Goal: Transaction & Acquisition: Purchase product/service

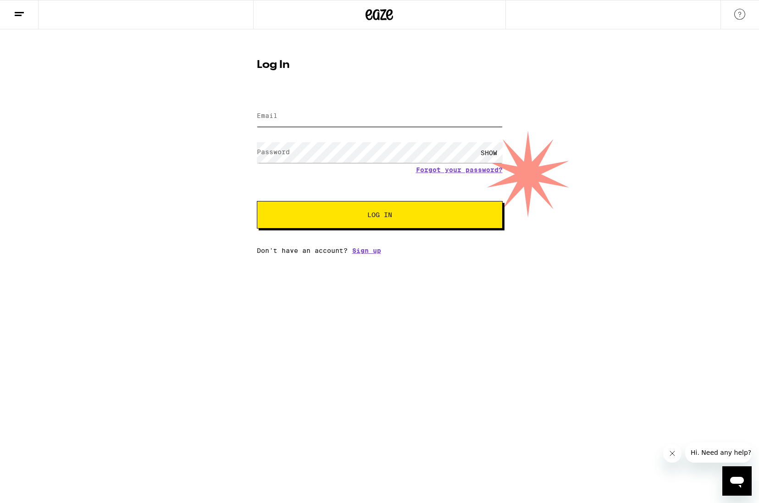
type input "[EMAIL_ADDRESS][DOMAIN_NAME]"
click at [381, 210] on button "Log In" at bounding box center [380, 215] width 246 height 28
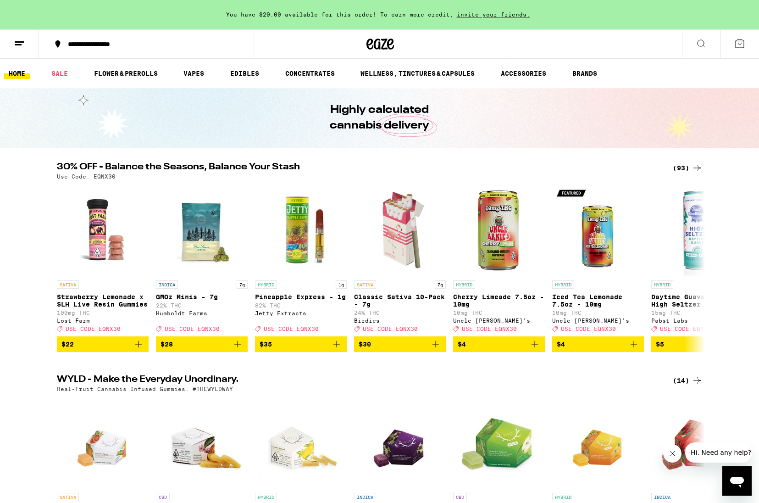
click at [682, 166] on div "(93)" at bounding box center [688, 167] width 30 height 11
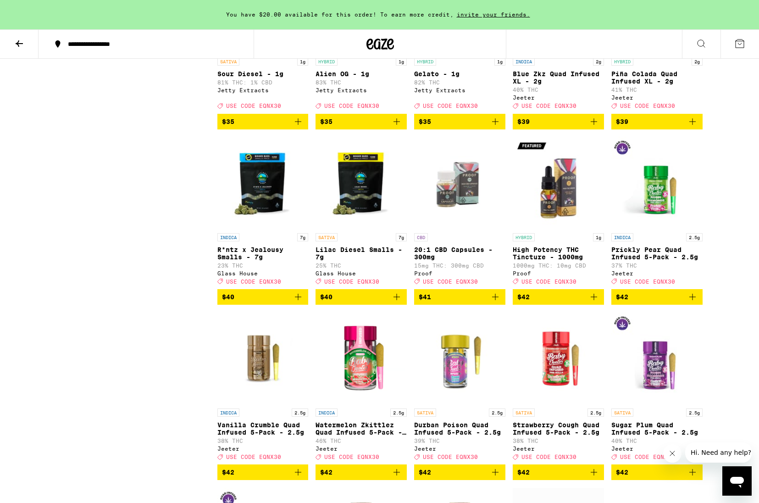
scroll to position [2635, 0]
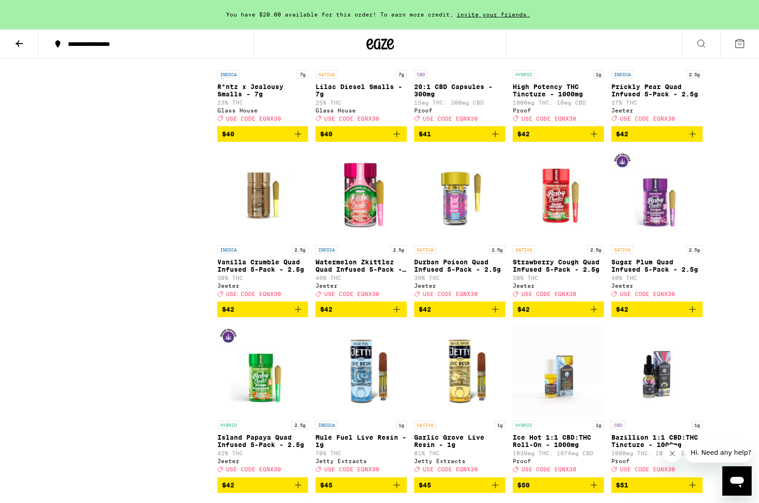
click at [361, 297] on span "USE CODE EQNX30" at bounding box center [351, 294] width 55 height 6
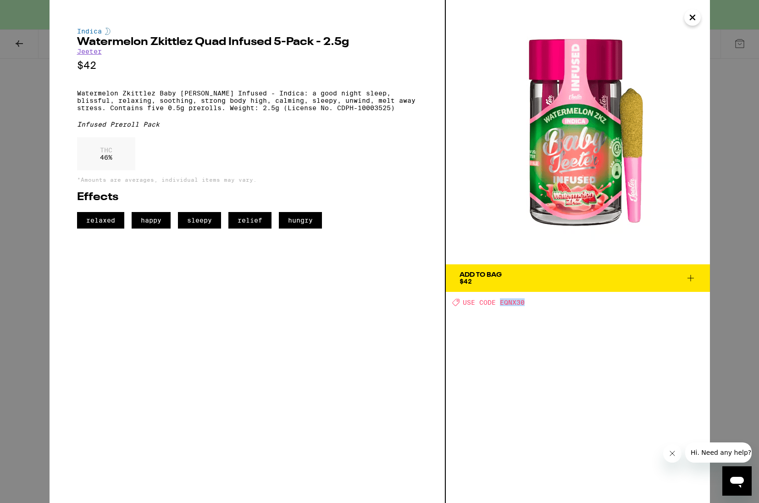
drag, startPoint x: 500, startPoint y: 304, endPoint x: 530, endPoint y: 304, distance: 29.8
click at [530, 304] on div "Deal Created with Sketch. USE CODE EQNX30" at bounding box center [581, 302] width 258 height 8
copy span "EQNX30"
click at [689, 280] on icon at bounding box center [690, 277] width 11 height 11
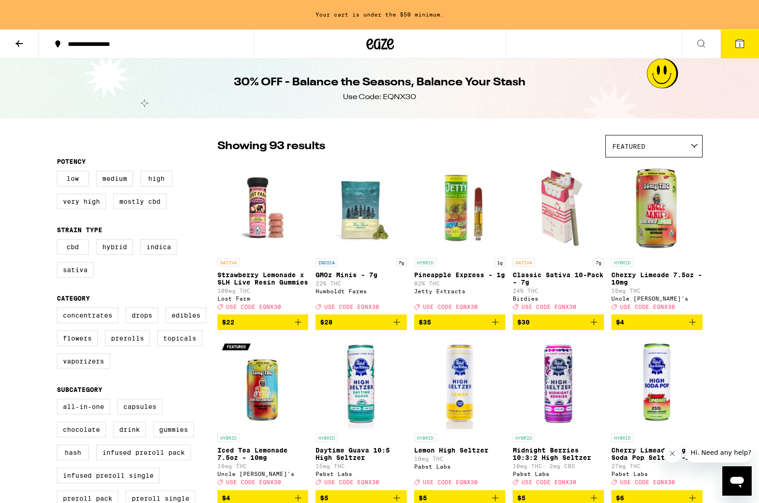
click at [383, 46] on icon at bounding box center [380, 44] width 28 height 17
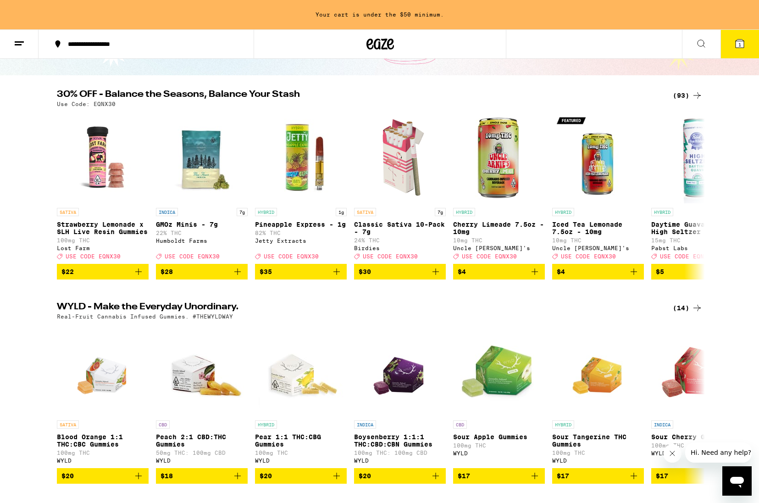
scroll to position [554, 0]
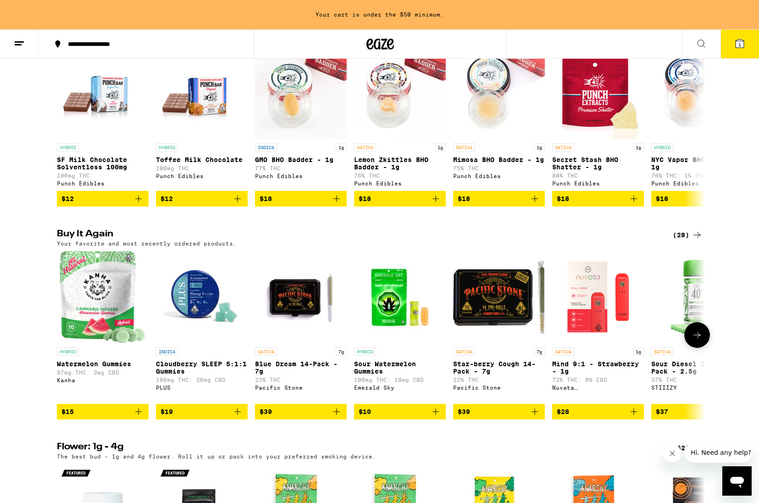
click at [540, 419] on button "$39" at bounding box center [499, 412] width 92 height 16
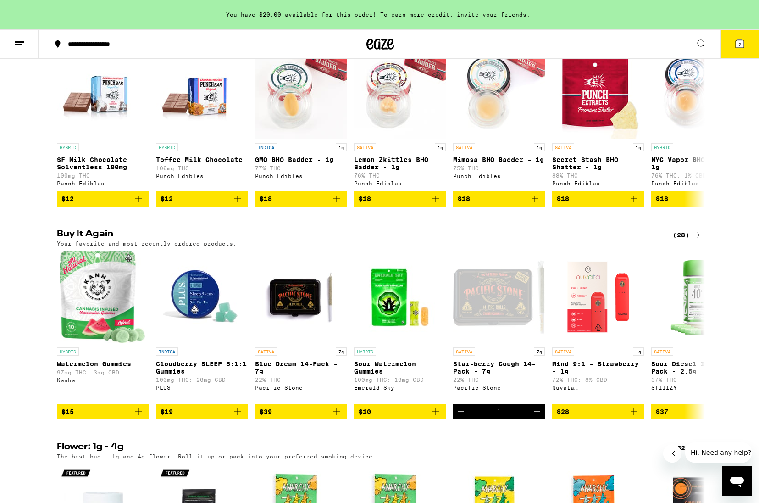
click at [732, 43] on button "2" at bounding box center [740, 44] width 39 height 28
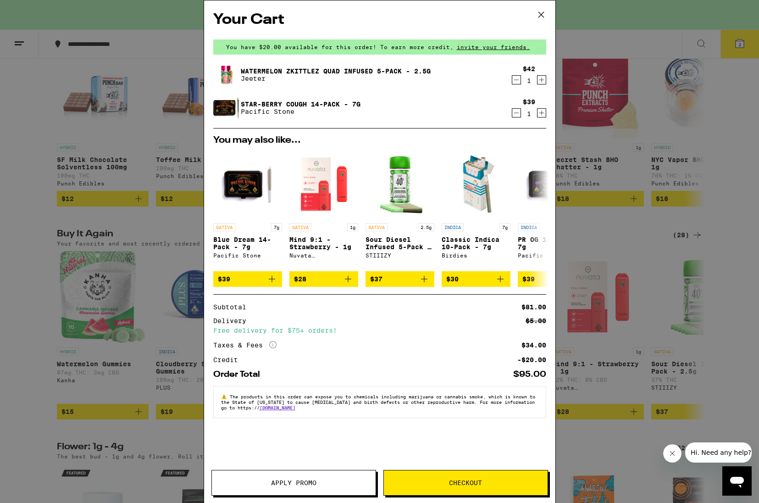
click at [318, 478] on button "Apply Promo" at bounding box center [293, 483] width 165 height 26
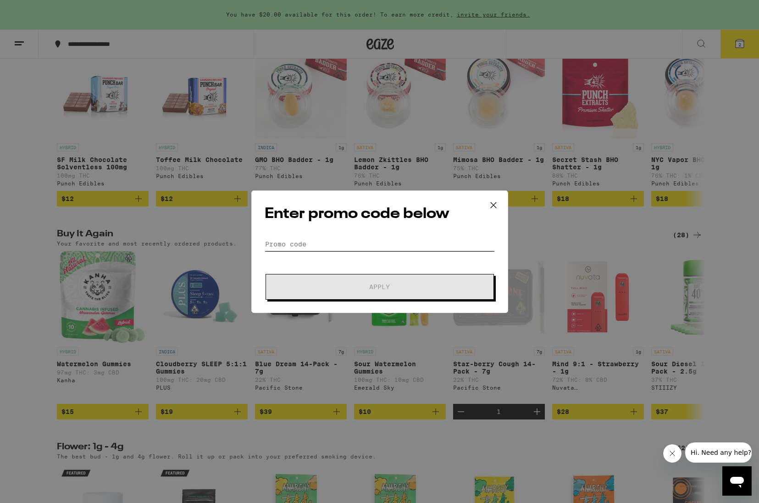
click at [284, 241] on input "Promo Code" at bounding box center [380, 244] width 230 height 14
paste input "EQNX30"
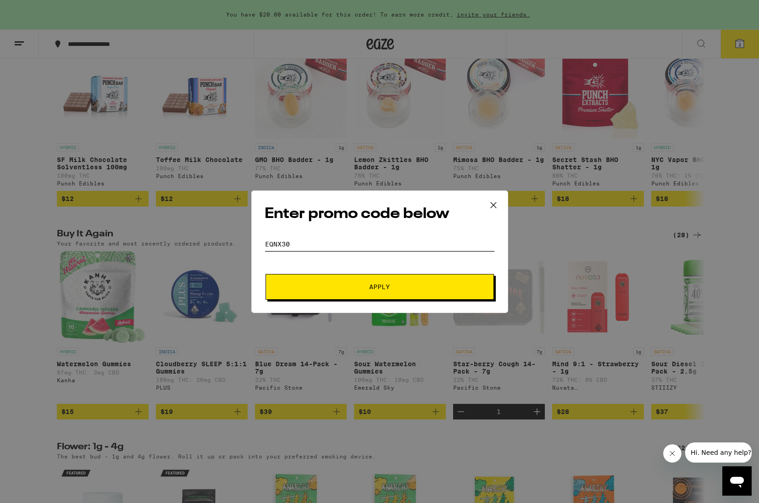
type input "EQNX30"
click at [365, 288] on span "Apply" at bounding box center [379, 286] width 165 height 6
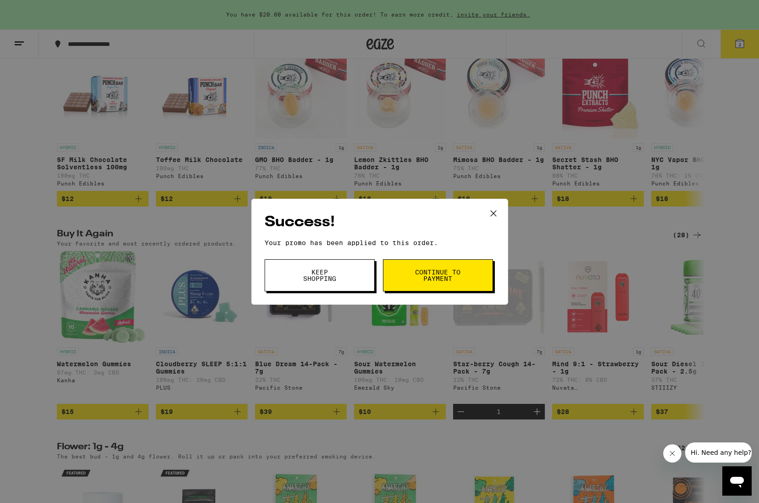
click at [447, 281] on span "Continue to payment" at bounding box center [438, 275] width 47 height 13
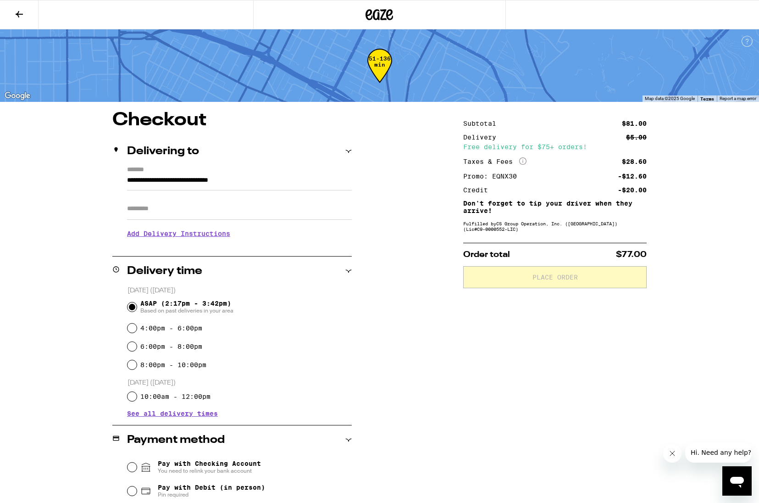
click at [426, 283] on div "**********" at bounding box center [380, 369] width 660 height 517
click at [21, 17] on icon at bounding box center [19, 14] width 11 height 11
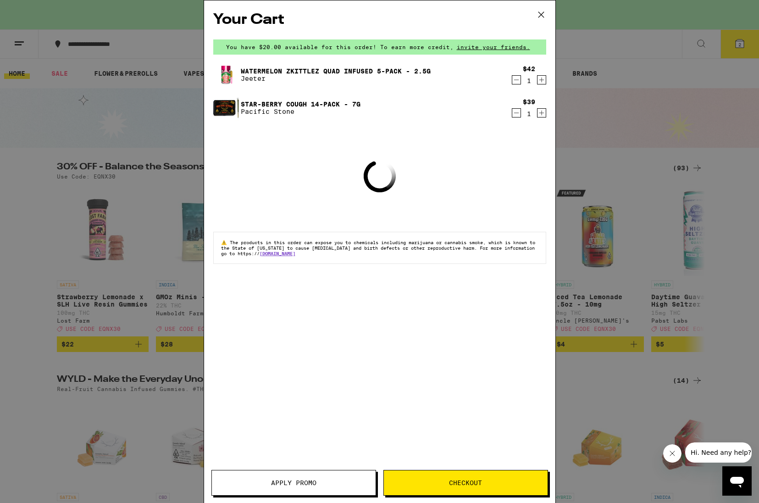
click at [540, 14] on icon at bounding box center [541, 15] width 6 height 6
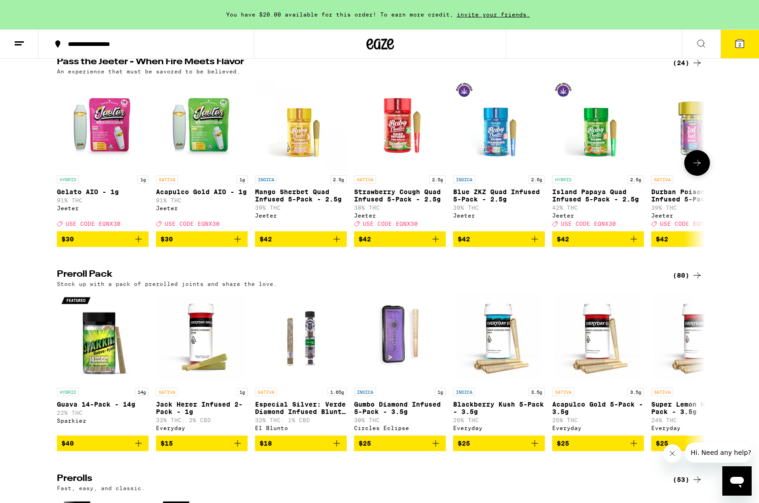
scroll to position [2163, 0]
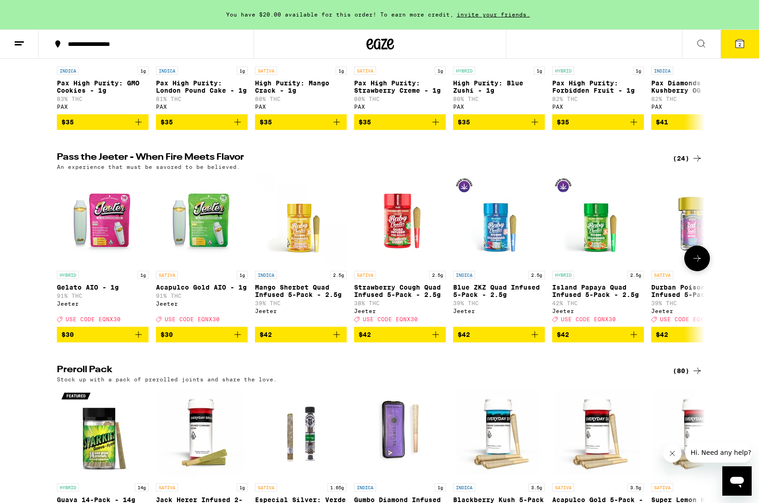
click at [119, 266] on img "Open page for Gelato AIO - 1g from Jeeter" at bounding box center [103, 220] width 92 height 92
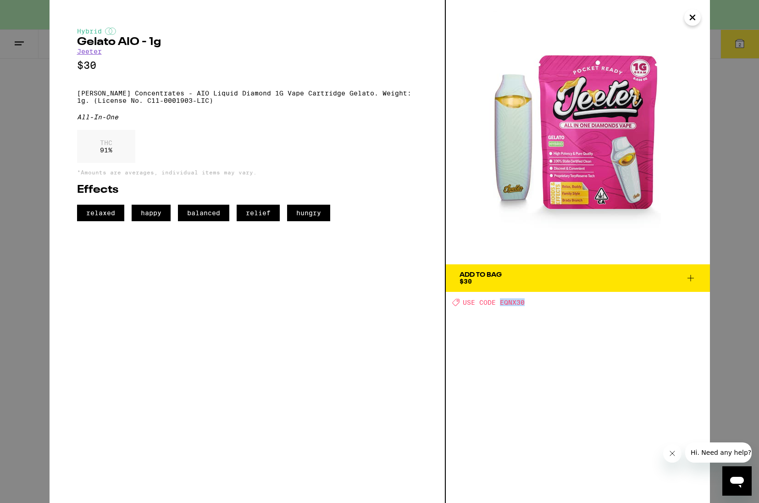
drag, startPoint x: 499, startPoint y: 304, endPoint x: 515, endPoint y: 300, distance: 16.0
click at [526, 302] on div "Deal Created with Sketch. USE CODE EQNX30" at bounding box center [581, 302] width 258 height 8
copy span "EQNX30"
click at [692, 21] on icon "Close" at bounding box center [692, 18] width 11 height 14
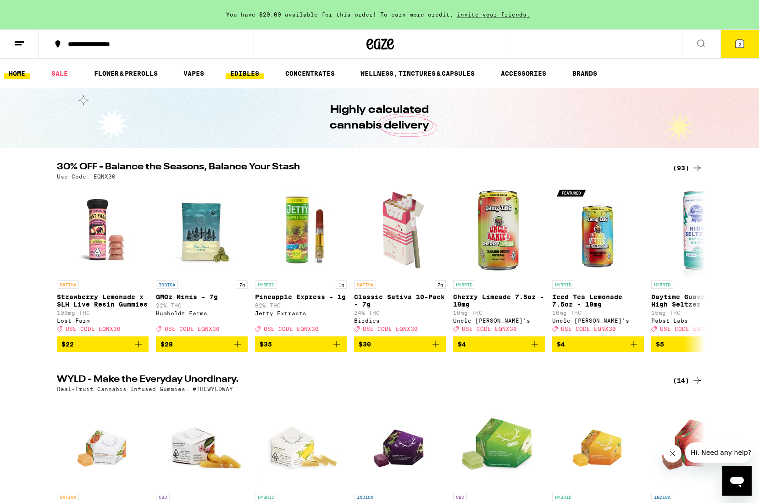
click at [248, 76] on link "EDIBLES" at bounding box center [245, 73] width 38 height 11
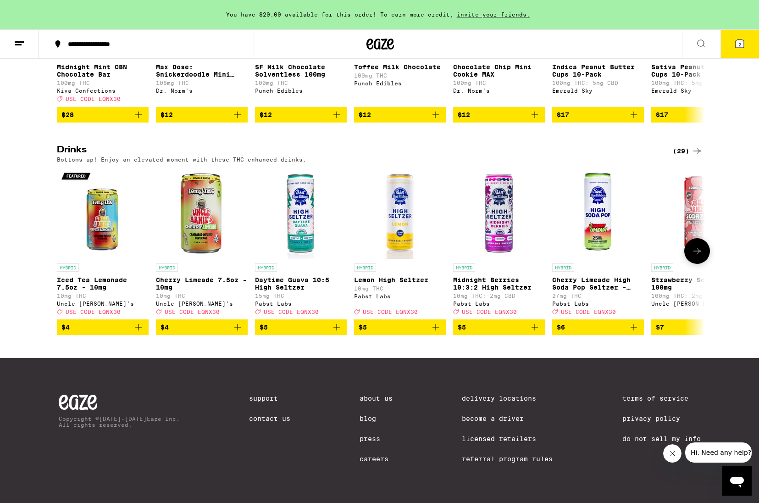
scroll to position [12, 0]
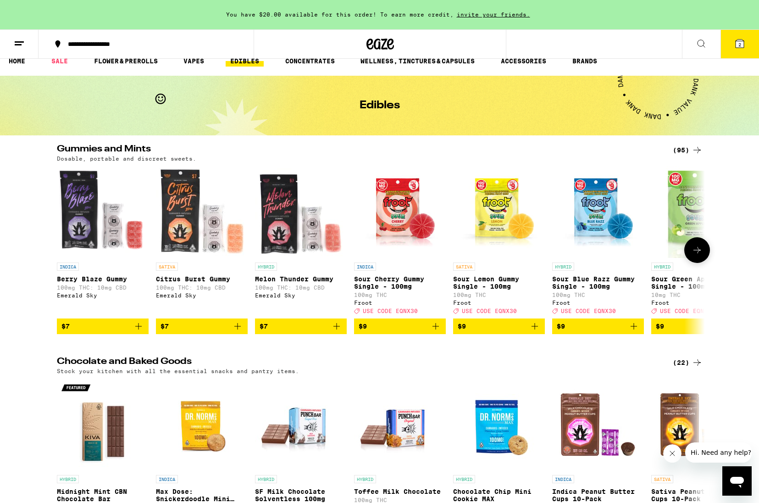
click at [698, 253] on icon at bounding box center [696, 250] width 7 height 6
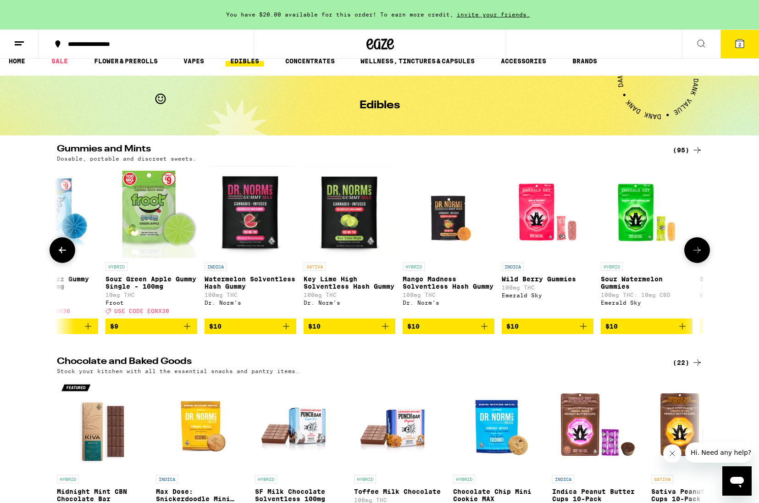
click at [698, 253] on icon at bounding box center [696, 250] width 7 height 6
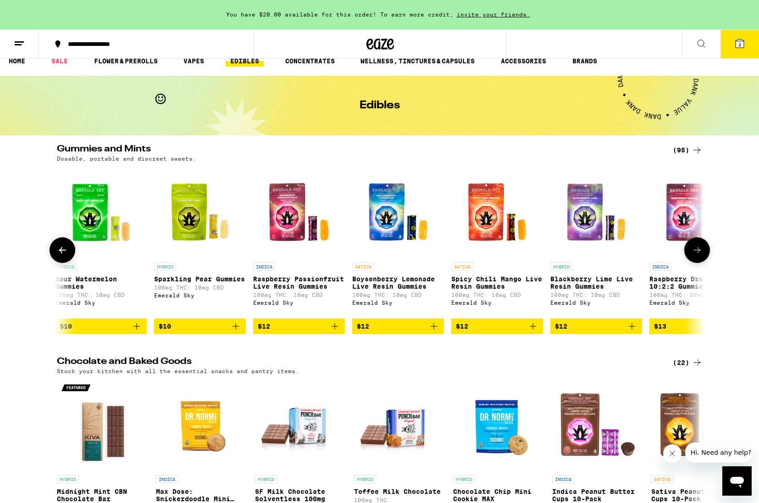
click at [698, 253] on icon at bounding box center [696, 250] width 7 height 6
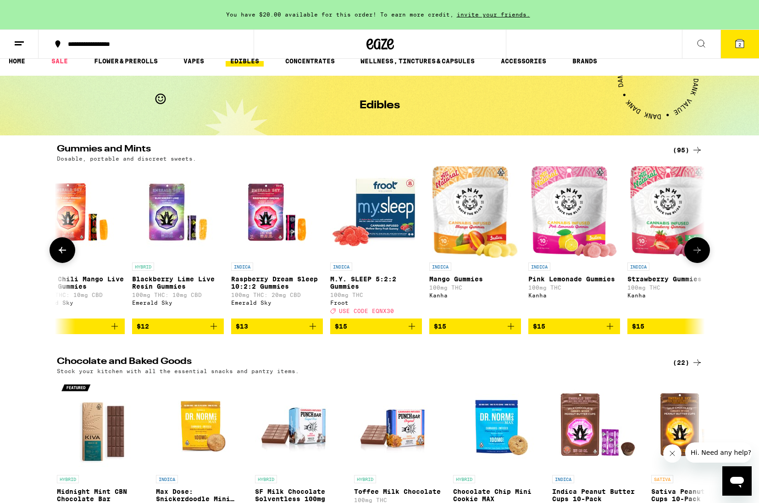
scroll to position [0, 1637]
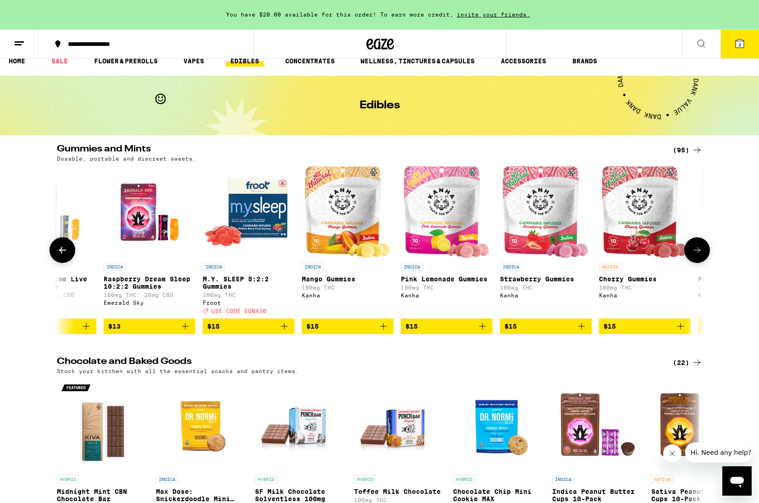
click at [482, 329] on icon "Add to bag" at bounding box center [482, 326] width 6 height 6
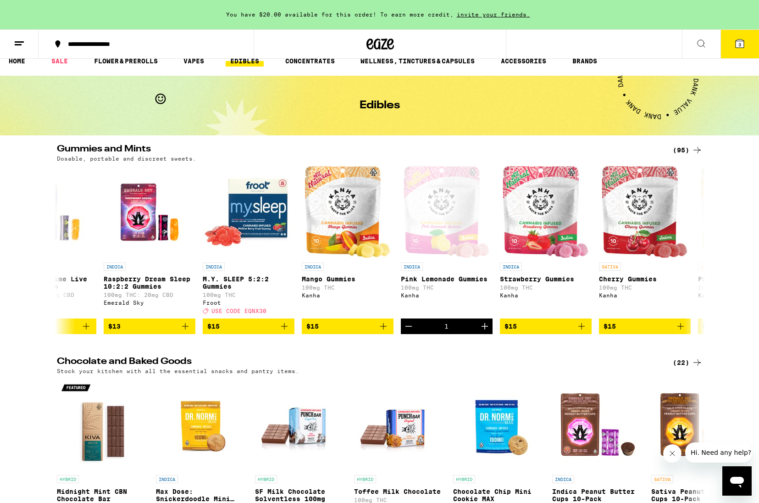
click at [744, 45] on icon at bounding box center [739, 43] width 11 height 11
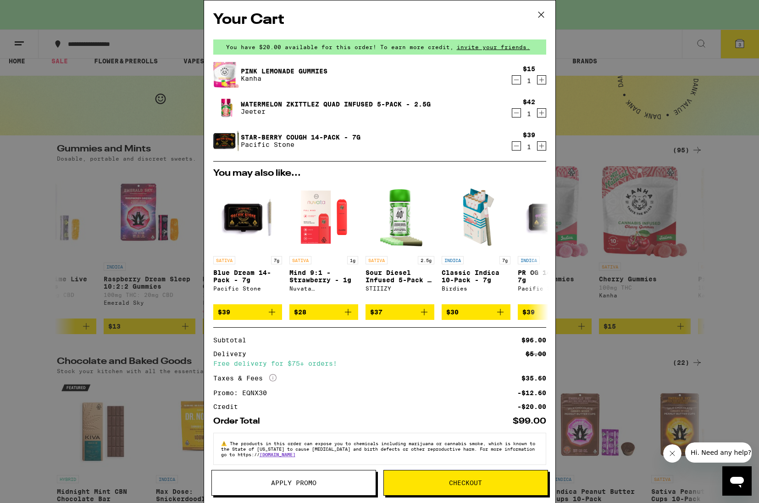
click at [321, 481] on span "Apply Promo" at bounding box center [294, 482] width 164 height 6
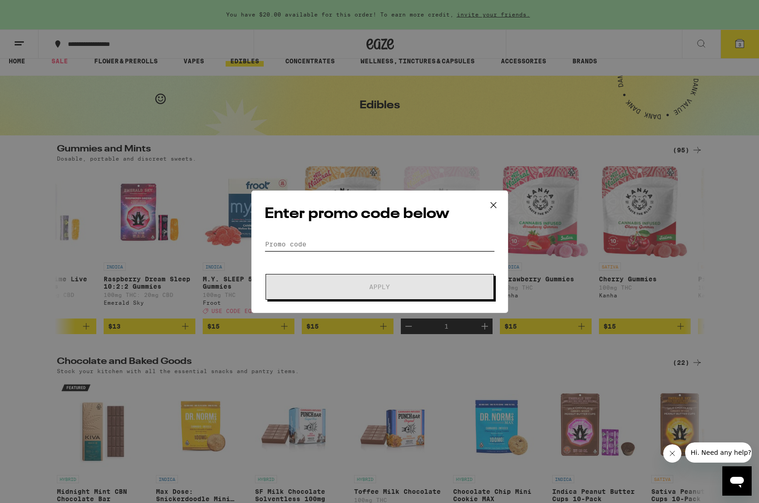
click at [306, 245] on input "Promo Code" at bounding box center [380, 244] width 230 height 14
paste input "EQNX30"
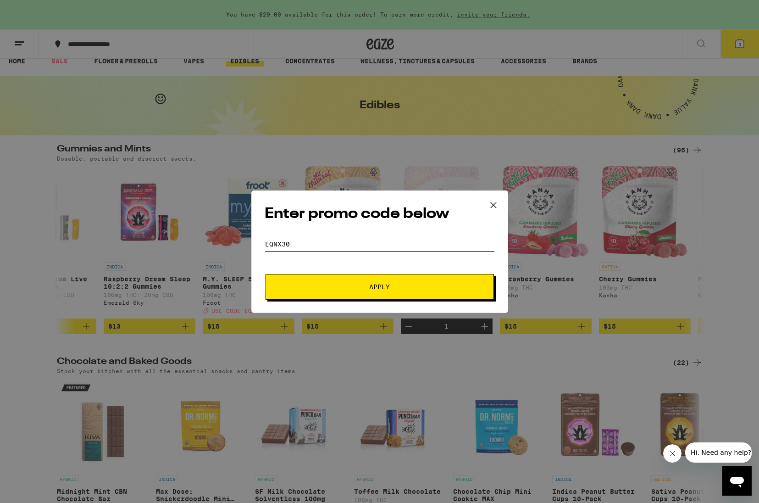
type input "EQNX30"
click at [361, 288] on span "Apply" at bounding box center [379, 286] width 165 height 6
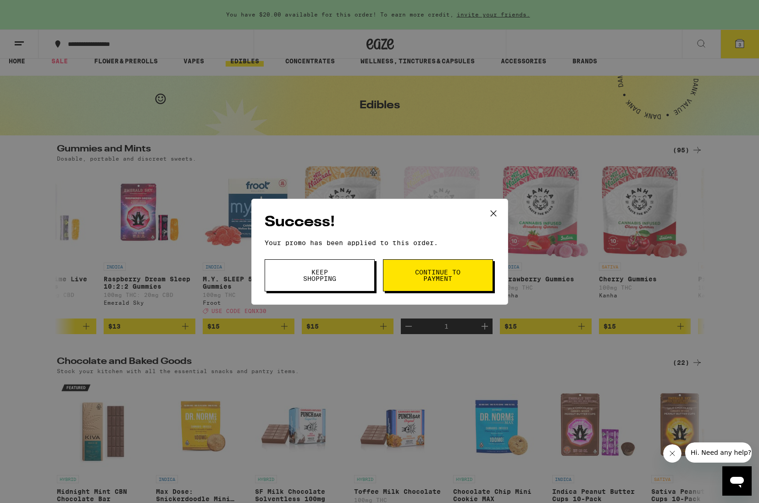
click at [436, 277] on span "Continue to payment" at bounding box center [438, 275] width 47 height 13
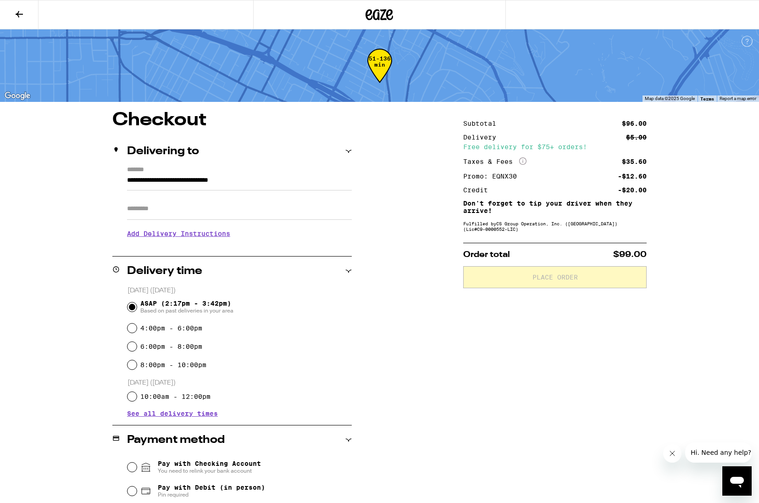
click at [436, 277] on div "**********" at bounding box center [380, 386] width 660 height 550
click at [189, 208] on input "Apt/Suite" at bounding box center [239, 209] width 225 height 22
type input "***"
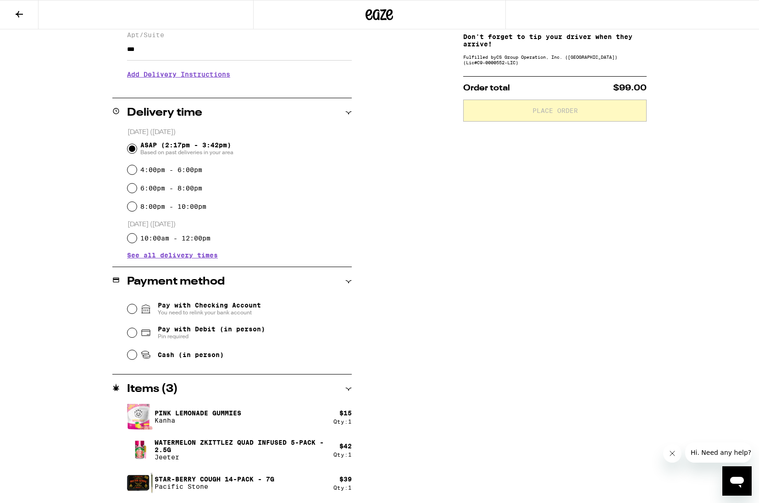
scroll to position [167, 0]
click at [129, 332] on input "Pay with Debit (in person) Pin required" at bounding box center [132, 331] width 9 height 9
radio input "true"
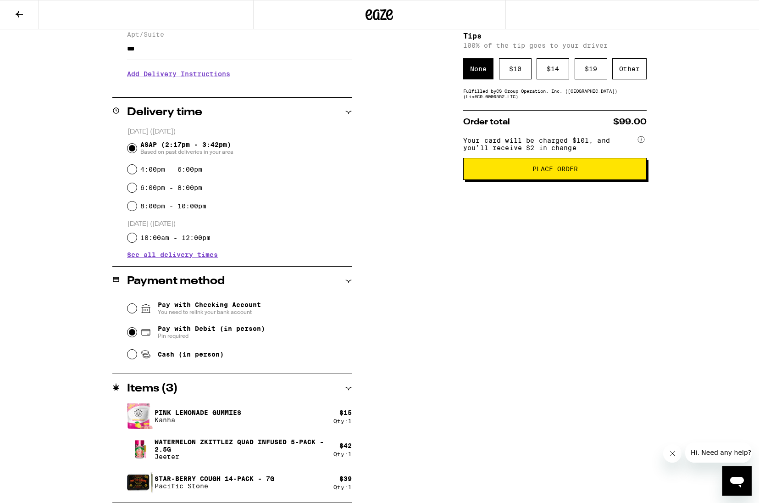
click at [549, 180] on button "Place Order" at bounding box center [554, 169] width 183 height 22
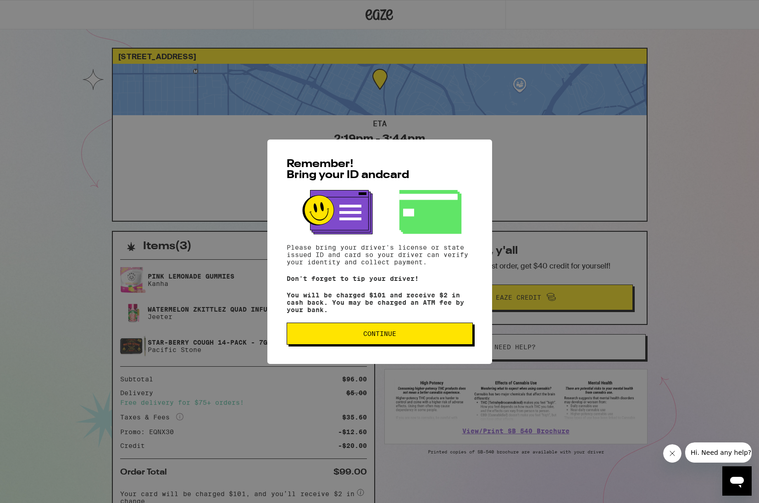
click at [393, 336] on span "Continue" at bounding box center [379, 333] width 33 height 6
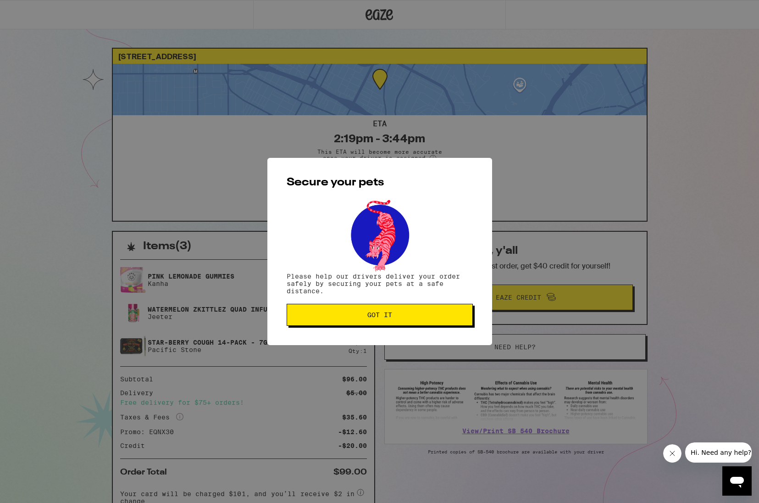
click at [401, 316] on span "Got it" at bounding box center [379, 314] width 171 height 6
